Goal: Task Accomplishment & Management: Use online tool/utility

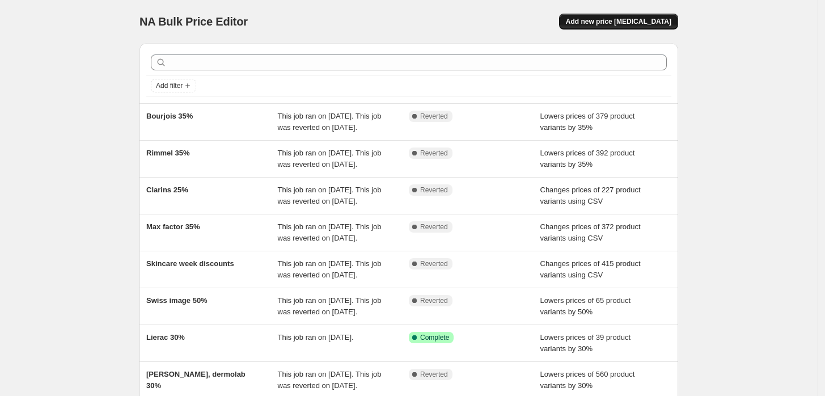
click at [597, 19] on span "Add new price [MEDICAL_DATA]" at bounding box center [618, 21] width 105 height 9
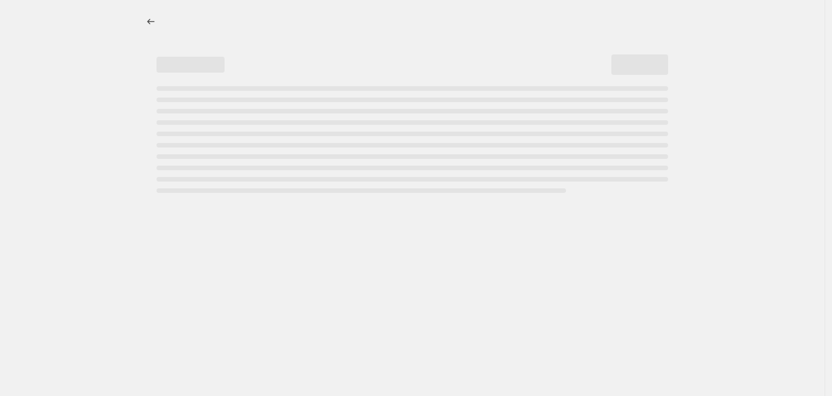
select select "percentage"
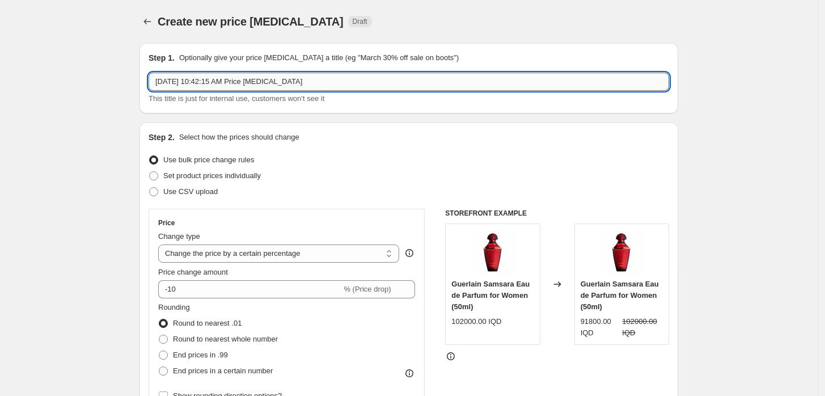
click at [210, 78] on input "[DATE] 10:42:15 AM Price [MEDICAL_DATA]" at bounding box center [409, 82] width 520 height 18
type input "[PERSON_NAME] 30%"
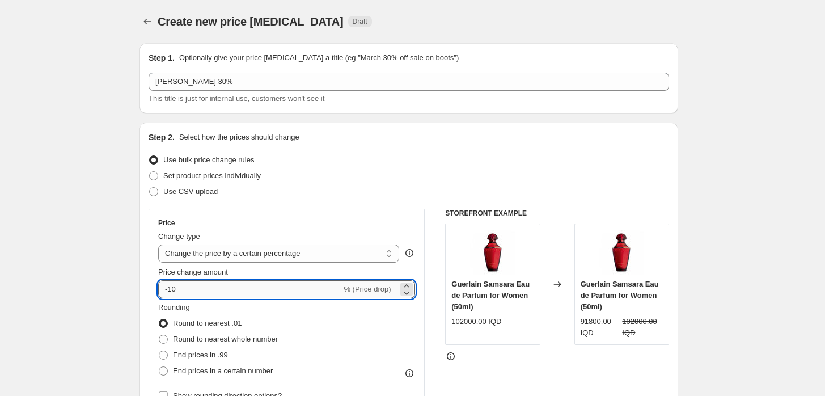
drag, startPoint x: 180, startPoint y: 290, endPoint x: 172, endPoint y: 290, distance: 7.9
click at [172, 290] on input "-10" at bounding box center [249, 289] width 183 height 18
type input "-30"
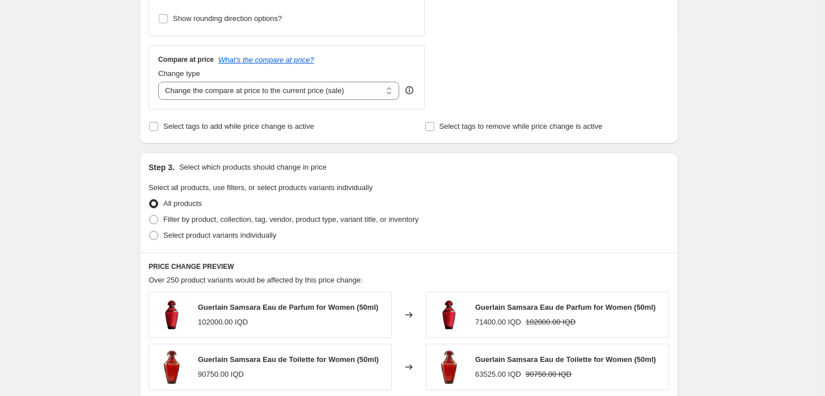
scroll to position [378, 0]
click at [231, 221] on span "Filter by product, collection, tag, vendor, product type, variant title, or inv…" at bounding box center [290, 218] width 255 height 9
click at [150, 215] on input "Filter by product, collection, tag, vendor, product type, variant title, or inv…" at bounding box center [149, 214] width 1 height 1
radio input "true"
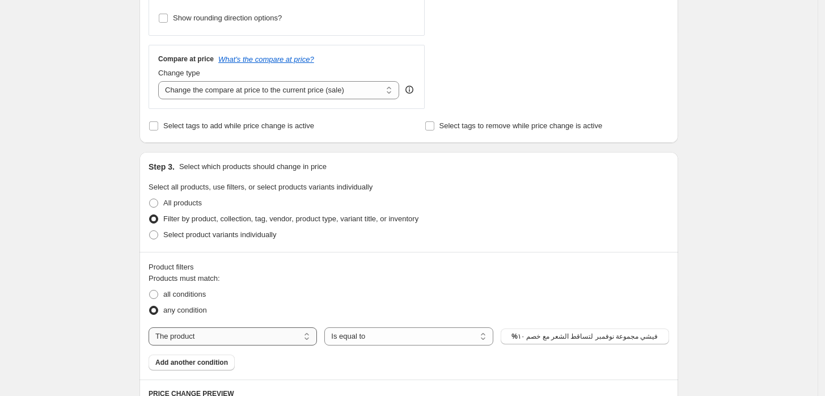
click at [266, 342] on select "The product The product's collection The product's tag The product's vendor The…" at bounding box center [233, 336] width 168 height 18
select select "vendor"
click at [562, 333] on button "&Honey" at bounding box center [585, 336] width 168 height 16
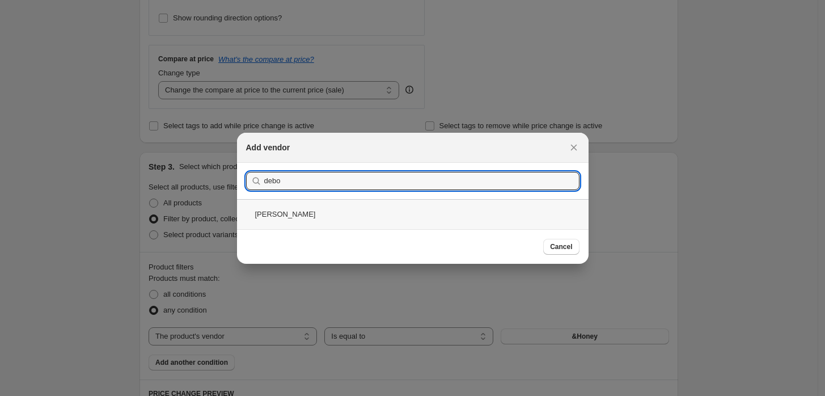
type input "debo"
click at [297, 216] on div "[PERSON_NAME]" at bounding box center [412, 214] width 351 height 30
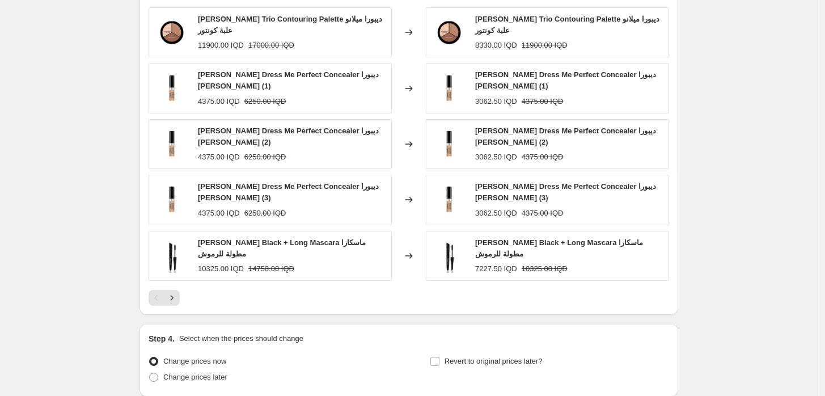
scroll to position [883, 0]
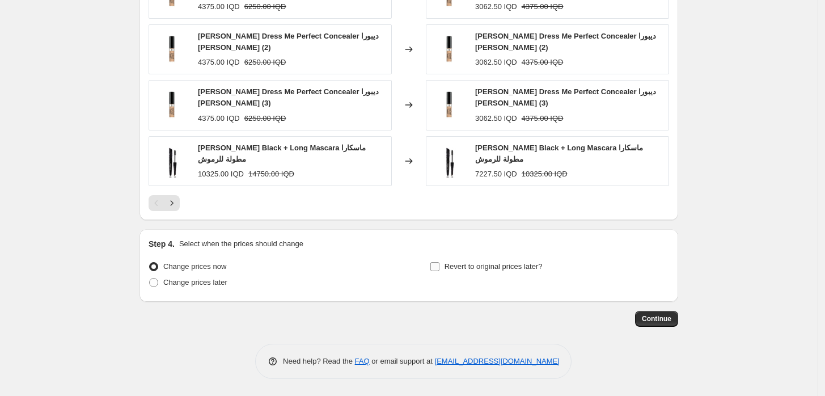
click at [516, 268] on span "Revert to original prices later?" at bounding box center [493, 266] width 98 height 9
click at [439, 268] on input "Revert to original prices later?" at bounding box center [434, 266] width 9 height 9
checkbox input "true"
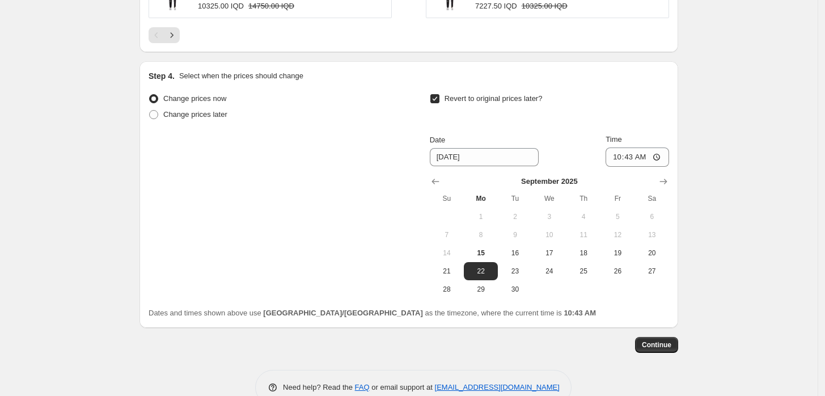
scroll to position [1072, 0]
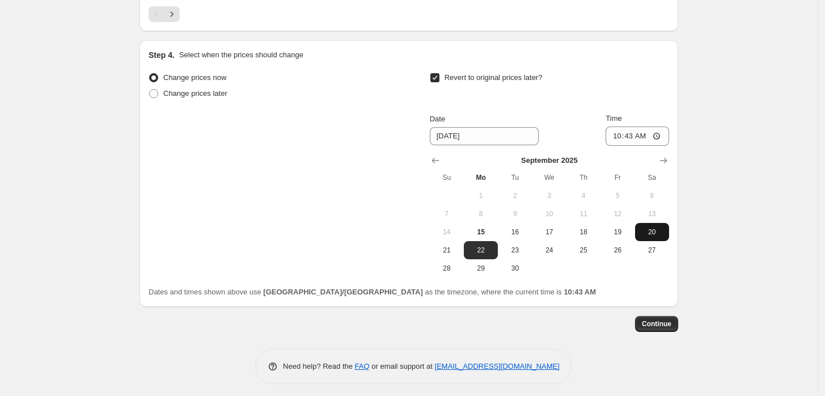
click at [648, 228] on span "20" at bounding box center [651, 231] width 25 height 9
type input "[DATE]"
click at [619, 138] on input "10:43" at bounding box center [636, 135] width 63 height 19
type input "11:59"
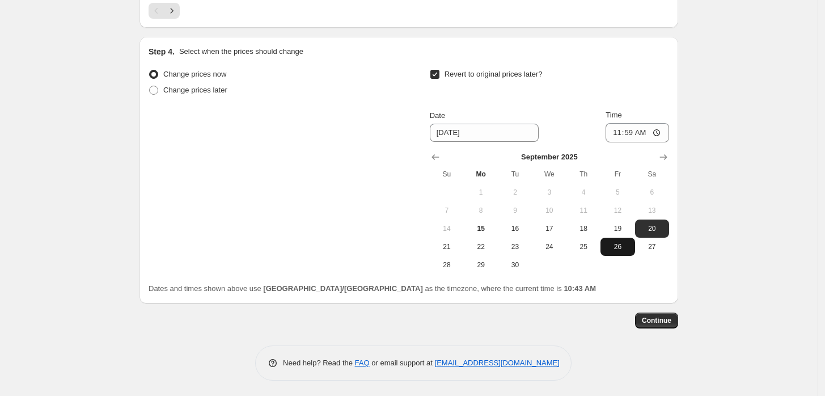
scroll to position [1076, 0]
click at [671, 320] on span "Continue" at bounding box center [656, 319] width 29 height 9
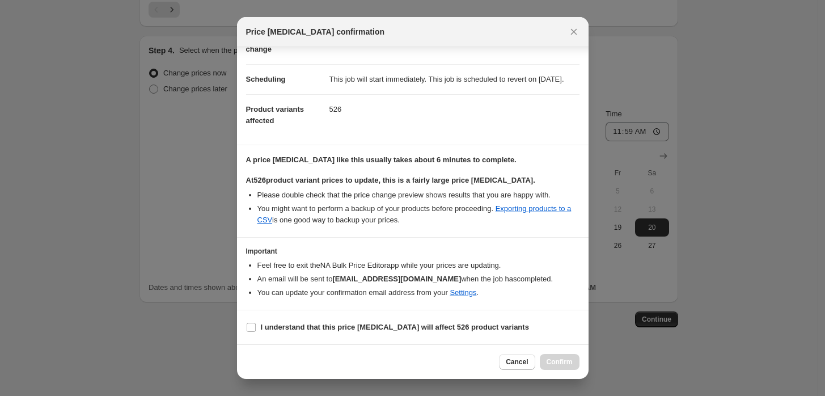
scroll to position [84, 0]
click at [276, 334] on label "I understand that this price [MEDICAL_DATA] will affect 526 product variants" at bounding box center [387, 327] width 283 height 16
click at [256, 332] on input "I understand that this price [MEDICAL_DATA] will affect 526 product variants" at bounding box center [251, 327] width 9 height 9
checkbox input "true"
click at [576, 37] on button "Close" at bounding box center [574, 32] width 16 height 16
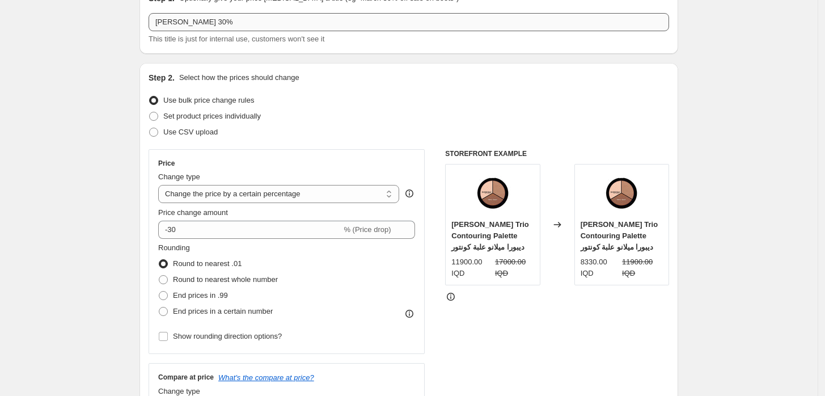
scroll to position [0, 0]
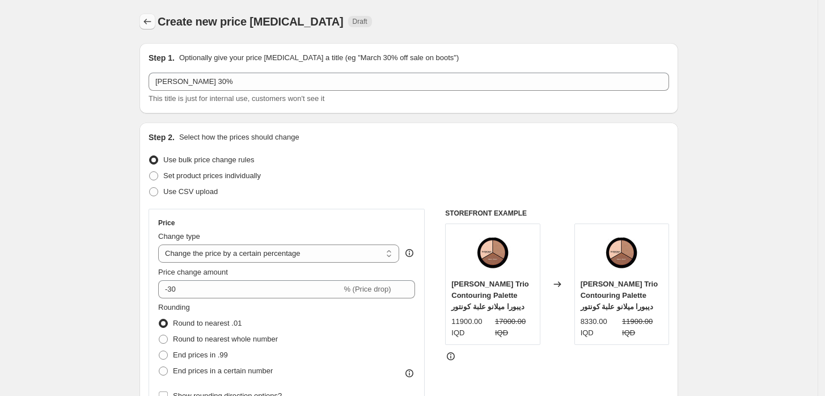
click at [152, 20] on icon "Price change jobs" at bounding box center [147, 21] width 11 height 11
